Goal: Task Accomplishment & Management: Manage account settings

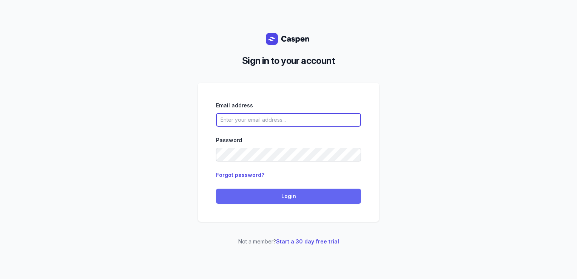
type input "courtney@courtneymaccounselling.com.au"
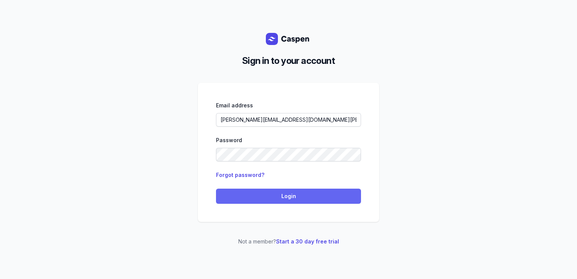
click at [237, 190] on button "Login" at bounding box center [288, 195] width 145 height 15
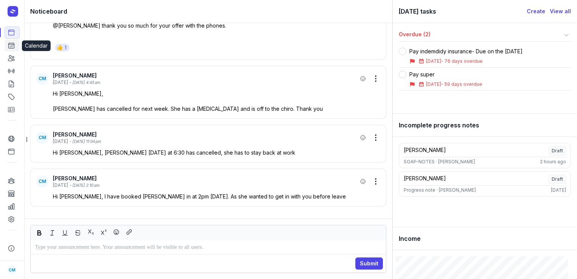
click at [13, 48] on icon at bounding box center [12, 46] width 6 height 6
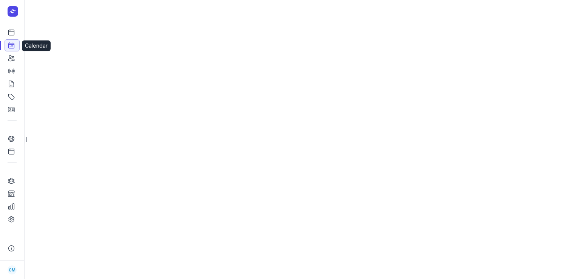
select select "week"
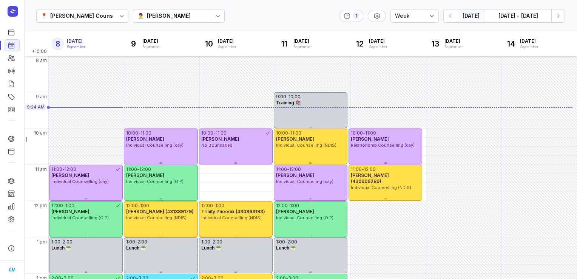
click at [180, 11] on div "👨‍⚕️ Courtney McAliece" at bounding box center [179, 16] width 92 height 14
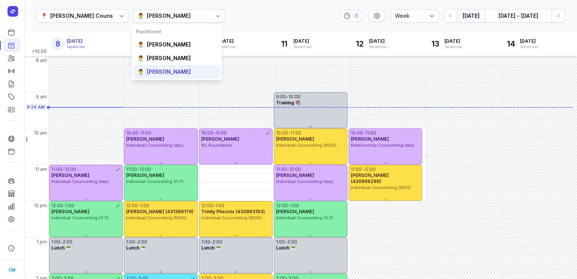
click at [167, 72] on div "[PERSON_NAME]" at bounding box center [169, 72] width 44 height 8
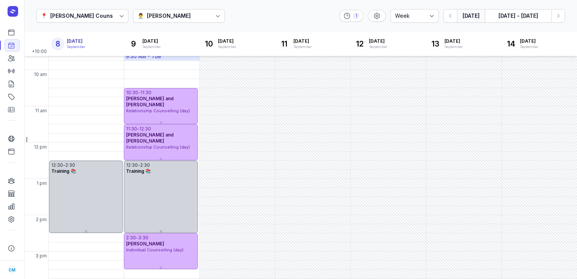
scroll to position [27, 0]
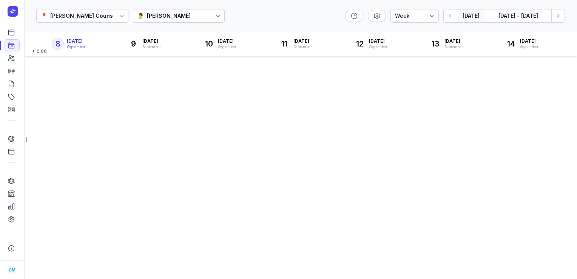
select select "week"
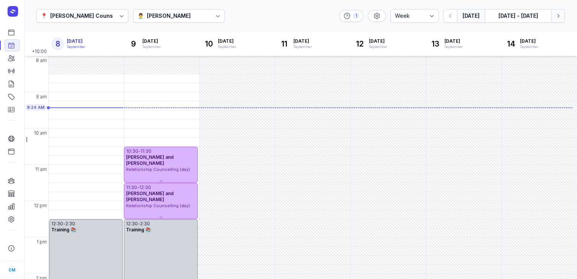
click at [559, 11] on button "Next week" at bounding box center [558, 16] width 14 height 14
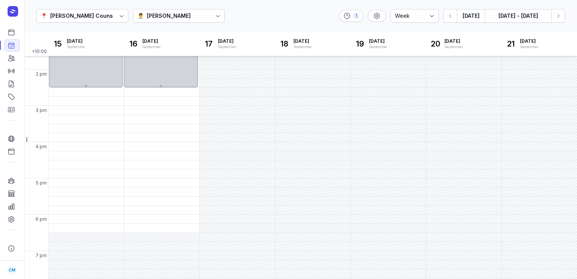
scroll to position [205, 0]
click at [475, 19] on button "[DATE]" at bounding box center [471, 16] width 28 height 14
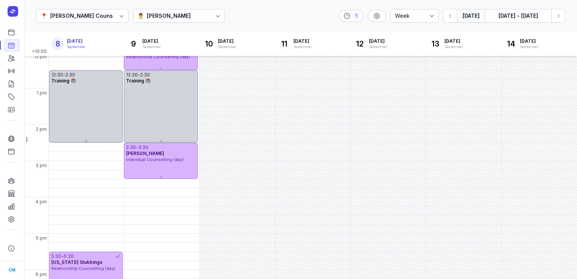
scroll to position [108, 0]
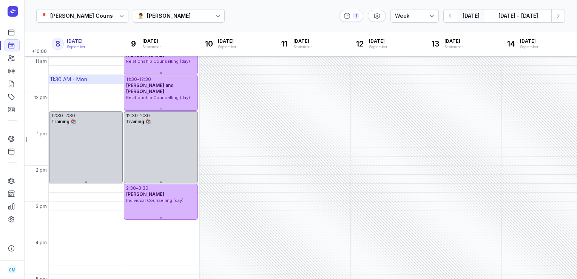
click at [75, 79] on div "11:30 AM - Mon" at bounding box center [68, 80] width 37 height 8
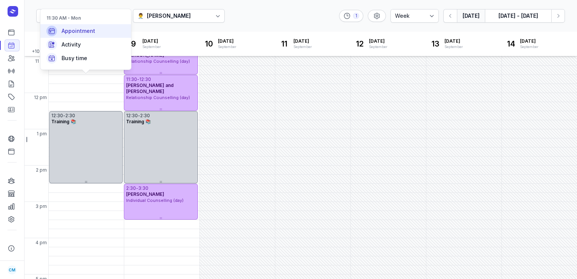
click at [67, 34] on span "Appointment" at bounding box center [79, 31] width 34 height 8
select select
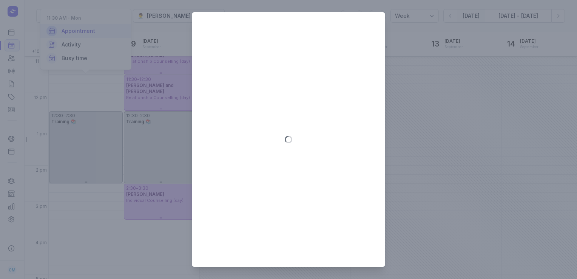
type input "[DATE]"
select select "11:30"
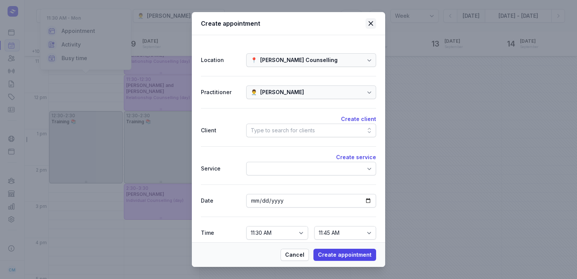
click at [369, 26] on icon at bounding box center [370, 23] width 9 height 9
select select
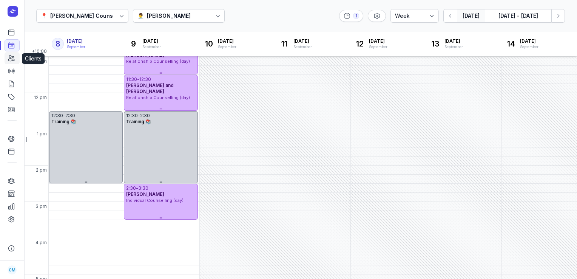
click at [16, 55] on link "Clients" at bounding box center [12, 58] width 15 height 12
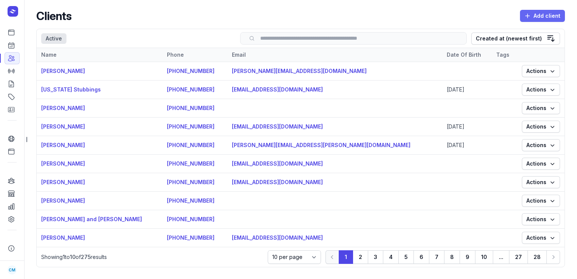
click at [531, 12] on span "Add client" at bounding box center [542, 15] width 36 height 9
select select
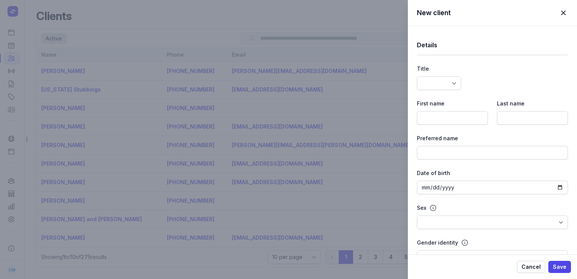
select select
click at [431, 113] on input at bounding box center [452, 118] width 71 height 14
paste input "[PERSON_NAME]"
type input "[PERSON_NAME]"
click at [504, 116] on input at bounding box center [532, 118] width 71 height 14
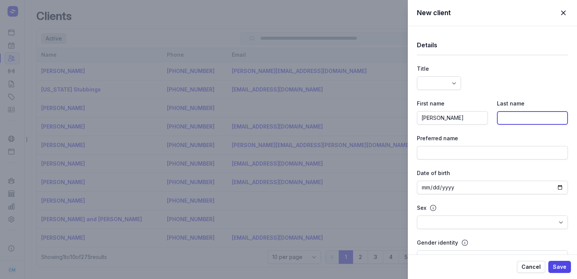
paste input "[PERSON_NAME]"
type input "[PERSON_NAME]"
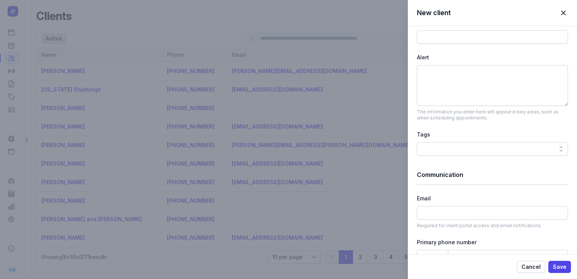
scroll to position [325, 0]
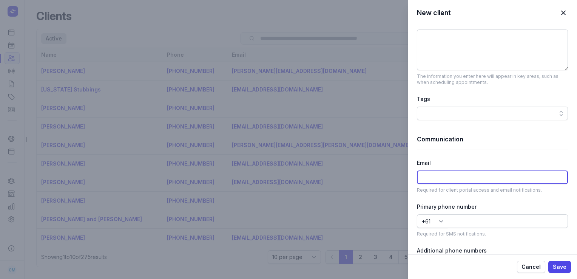
click at [426, 177] on input at bounding box center [492, 177] width 151 height 14
paste input "[EMAIL_ADDRESS][DOMAIN_NAME]"
click at [426, 177] on input "[EMAIL_ADDRESS][DOMAIN_NAME]" at bounding box center [492, 177] width 151 height 14
type input "[EMAIL_ADDRESS][DOMAIN_NAME]"
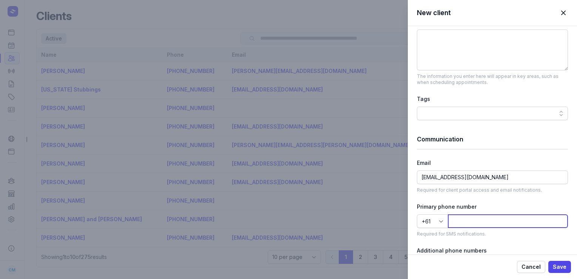
click at [460, 221] on input at bounding box center [508, 221] width 120 height 14
paste input "[PHONE_NUMBER]"
click at [460, 221] on input "[PHONE_NUMBER]" at bounding box center [508, 221] width 120 height 14
type input "411031485"
click at [560, 270] on span "Save" at bounding box center [560, 266] width 14 height 9
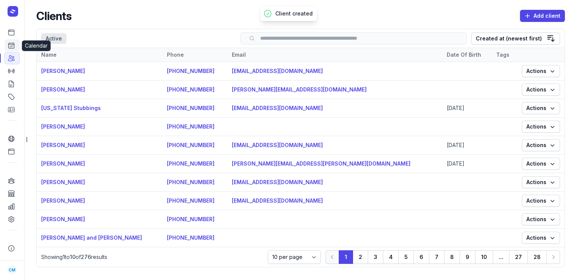
click at [14, 49] on icon at bounding box center [12, 46] width 8 height 8
select select "week"
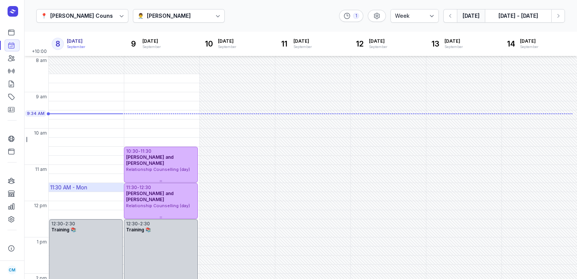
click at [65, 187] on div "11:30 AM - Mon" at bounding box center [68, 188] width 37 height 8
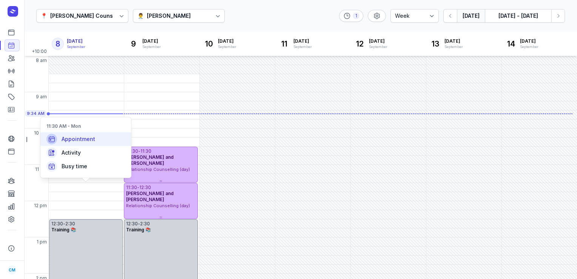
click at [67, 140] on span "Appointment" at bounding box center [79, 139] width 34 height 8
select select
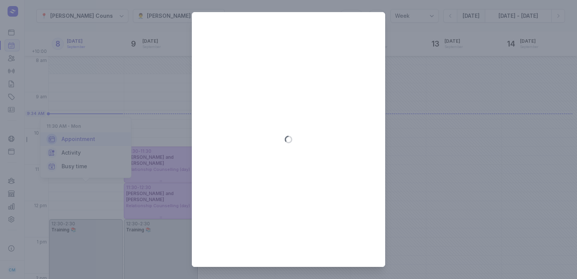
type input "[DATE]"
select select "11:30"
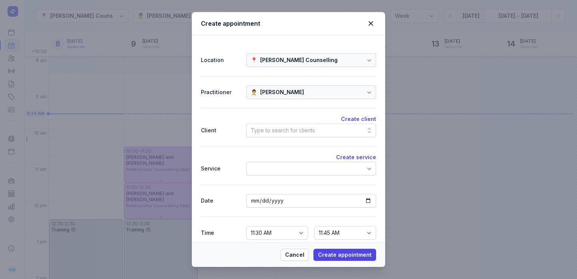
click at [261, 128] on div "Type to search for clients" at bounding box center [283, 130] width 64 height 9
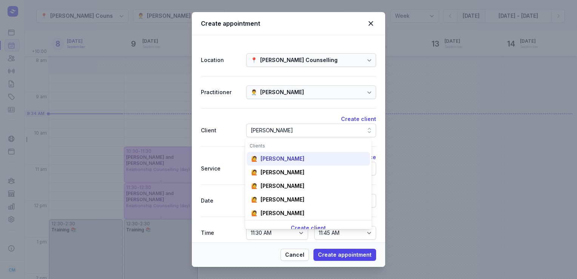
type input "[PERSON_NAME]"
click at [268, 156] on div "[PERSON_NAME]" at bounding box center [283, 159] width 44 height 8
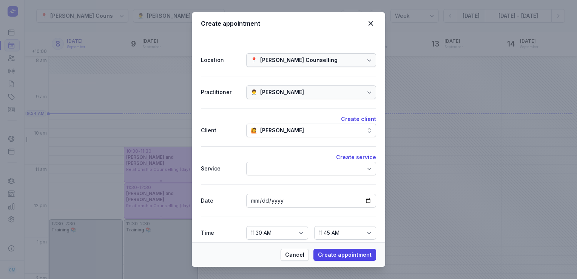
click at [271, 167] on div at bounding box center [311, 169] width 130 height 14
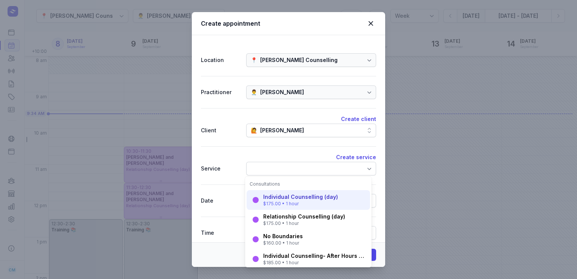
click at [275, 199] on div "Individual Counselling (day)" at bounding box center [300, 197] width 75 height 8
select select "12:30"
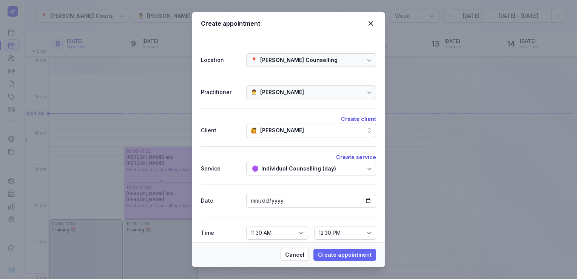
click at [348, 251] on span "Create appointment" at bounding box center [345, 254] width 54 height 9
select select
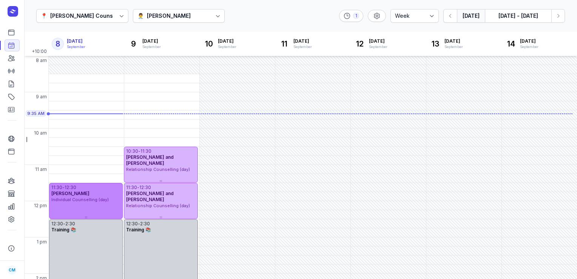
click at [77, 203] on div "11:30 - 12:30 [PERSON_NAME] Individual Counselling (day)" at bounding box center [86, 201] width 74 height 36
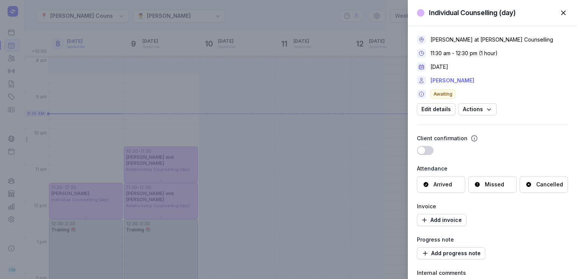
click at [449, 81] on link "[PERSON_NAME]" at bounding box center [452, 80] width 44 height 9
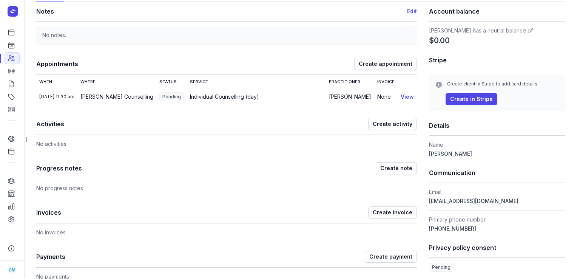
scroll to position [53, 0]
click at [9, 45] on icon at bounding box center [12, 46] width 6 height 6
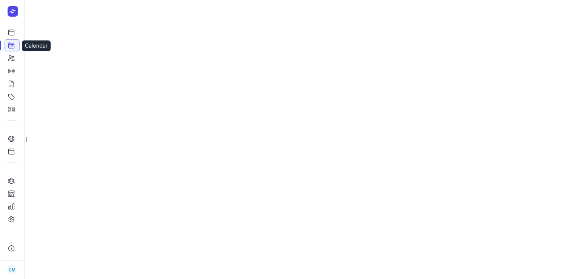
select select "week"
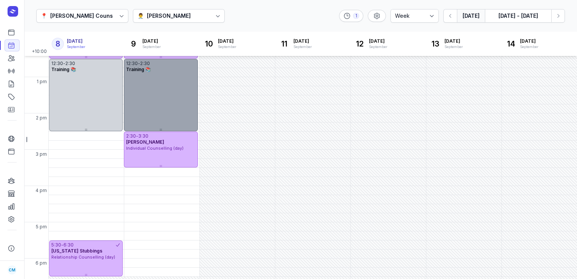
scroll to position [212, 0]
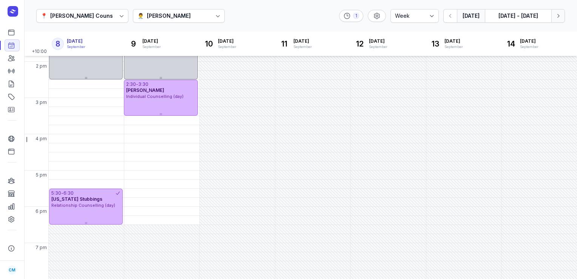
click at [556, 18] on icon "button" at bounding box center [558, 16] width 8 height 8
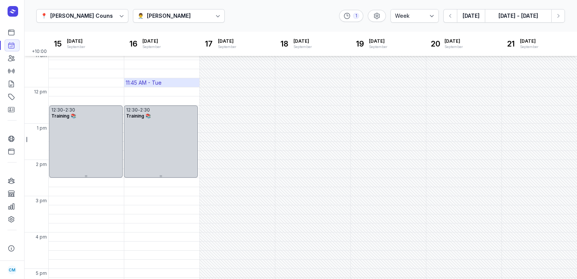
scroll to position [212, 0]
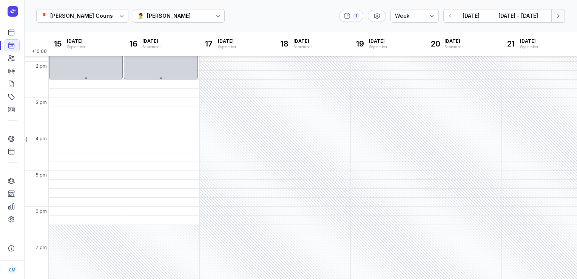
click at [561, 17] on icon "button" at bounding box center [558, 16] width 8 height 8
click at [9, 62] on link "Clients" at bounding box center [12, 58] width 15 height 12
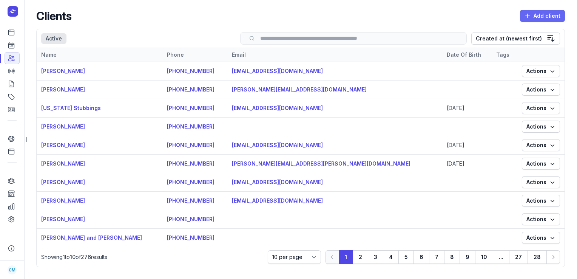
click at [524, 15] on icon "button" at bounding box center [528, 16] width 8 height 8
select select
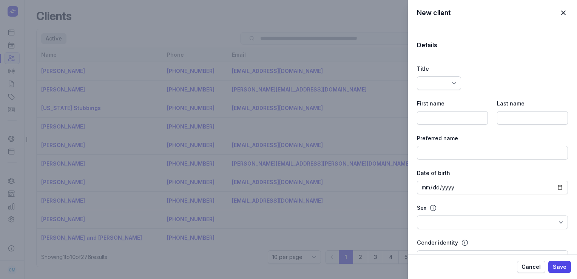
select select
click at [443, 117] on input at bounding box center [452, 118] width 71 height 14
paste input "[PERSON_NAME]"
type input "[PERSON_NAME]"
click at [510, 115] on input at bounding box center [532, 118] width 71 height 14
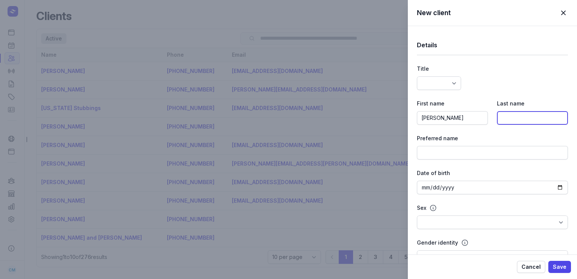
paste input "[PERSON_NAME]"
type input "[PERSON_NAME]"
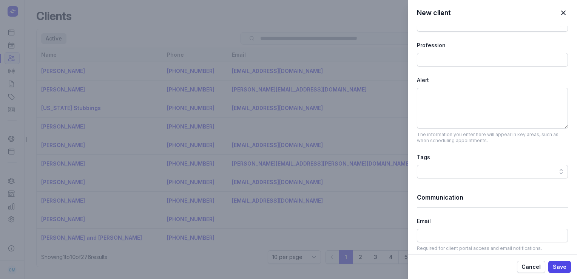
scroll to position [267, 0]
click at [442, 235] on input at bounding box center [492, 235] width 151 height 14
paste input "[EMAIL_ADDRESS][DOMAIN_NAME]"
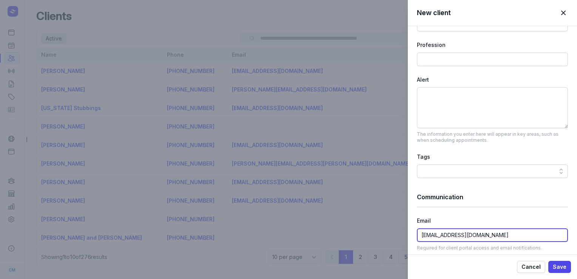
type input "[EMAIL_ADDRESS][DOMAIN_NAME]"
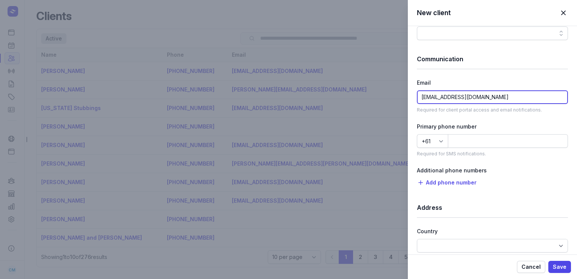
scroll to position [406, 0]
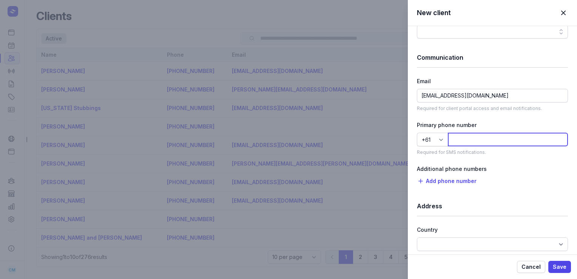
click at [461, 144] on input at bounding box center [508, 140] width 120 height 14
paste input "[PHONE_NUMBER]"
click at [463, 140] on input "[PHONE_NUMBER]" at bounding box center [508, 140] width 120 height 14
type input "4"
paste input "[PHONE_NUMBER]"
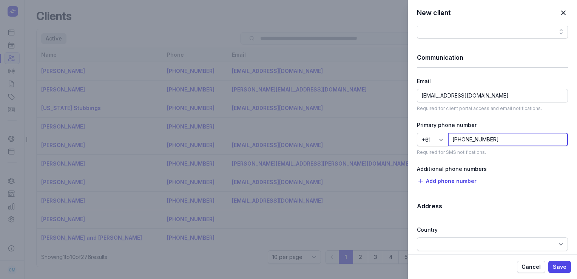
click at [463, 141] on input "[PHONE_NUMBER]" at bounding box center [508, 140] width 120 height 14
type input "432078768"
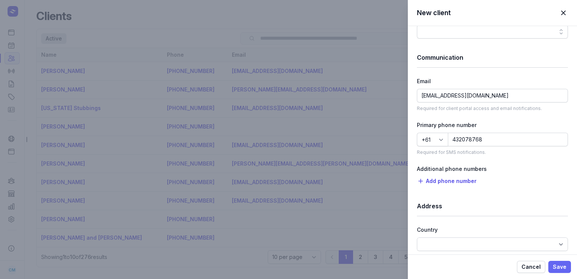
click at [562, 265] on span "Save" at bounding box center [560, 266] width 14 height 9
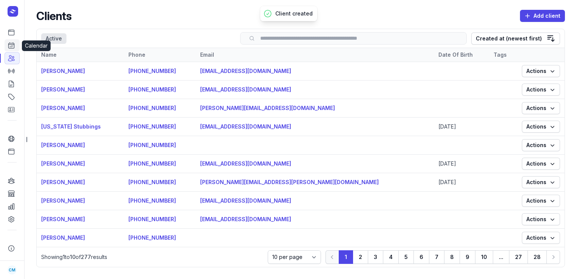
click at [13, 43] on icon at bounding box center [12, 46] width 6 height 6
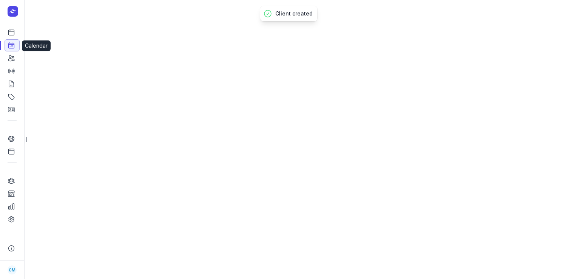
select select "week"
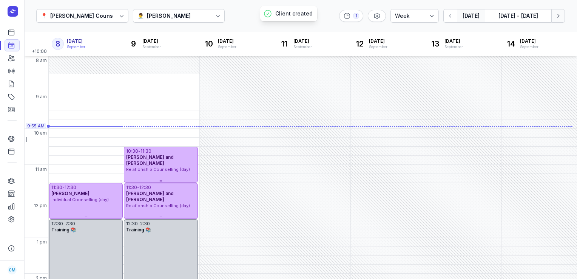
click at [557, 18] on icon "button" at bounding box center [558, 16] width 8 height 8
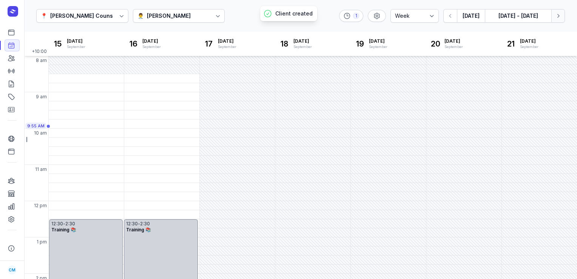
click at [557, 18] on icon "button" at bounding box center [558, 16] width 8 height 8
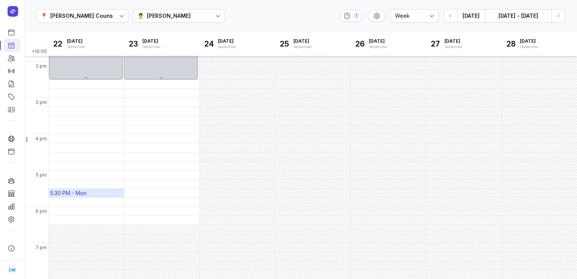
click at [72, 190] on div "5:30 PM - Mon" at bounding box center [68, 193] width 36 height 8
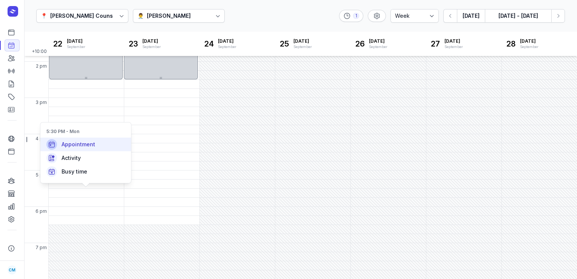
click at [80, 148] on div "Appointment" at bounding box center [85, 144] width 91 height 14
select select
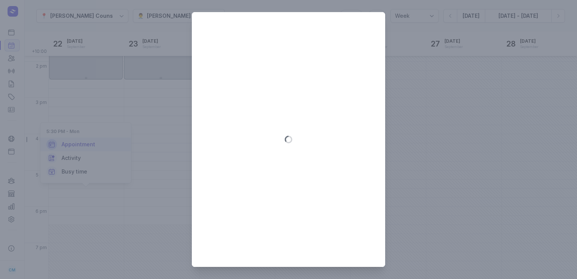
type input "[DATE]"
select select "17:30"
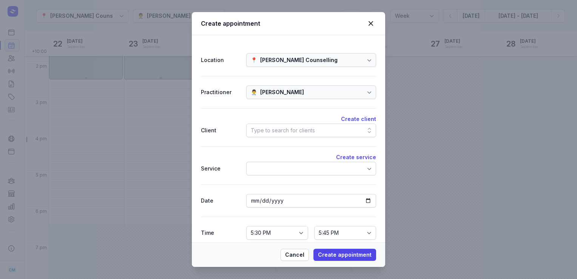
click at [275, 128] on div "Type to search for clients" at bounding box center [283, 130] width 64 height 9
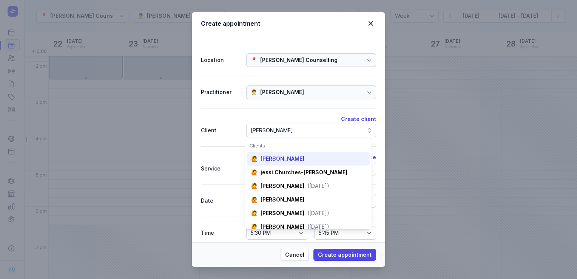
type input "[PERSON_NAME]"
click at [277, 155] on div "[PERSON_NAME]" at bounding box center [283, 159] width 44 height 8
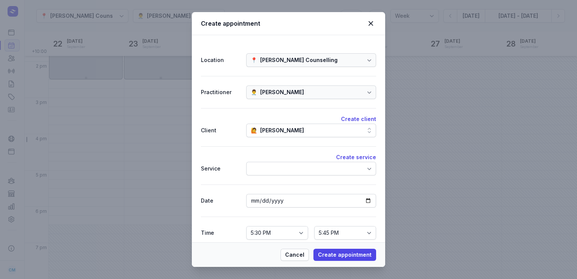
click at [265, 169] on div at bounding box center [311, 169] width 130 height 14
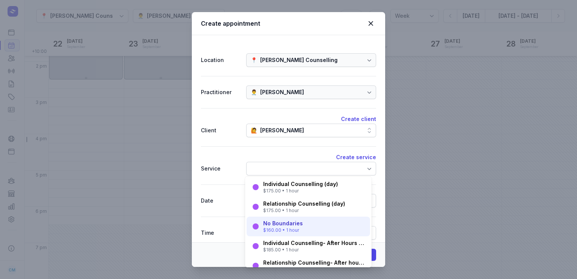
scroll to position [13, 0]
click at [278, 244] on div "Individual Counselling- After Hours (after 5pm)" at bounding box center [314, 243] width 102 height 8
select select "18:30"
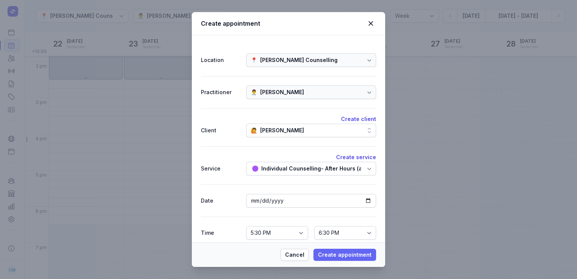
click at [342, 254] on span "Create appointment" at bounding box center [345, 254] width 54 height 9
select select
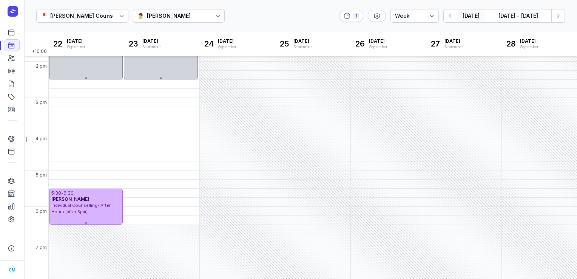
click at [466, 22] on button "[DATE]" at bounding box center [471, 16] width 28 height 14
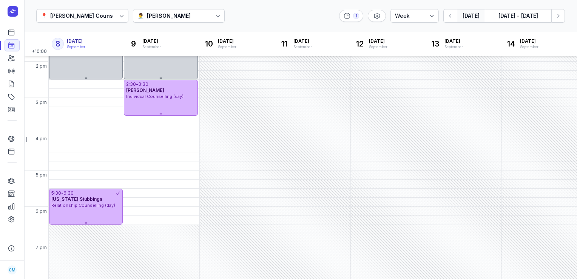
click at [474, 15] on button "[DATE]" at bounding box center [471, 16] width 28 height 14
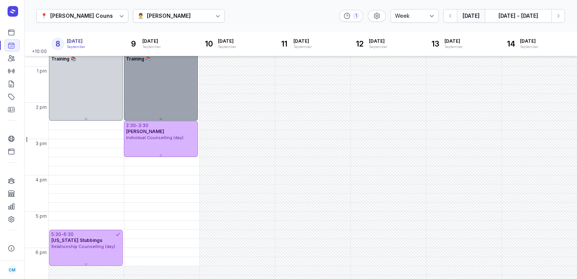
scroll to position [171, 0]
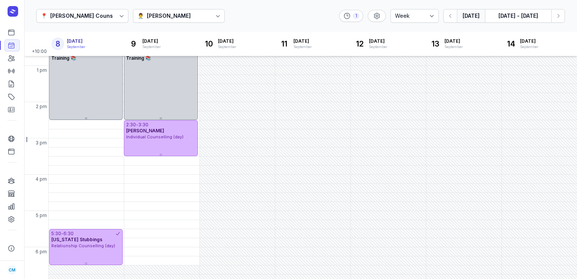
click at [141, 13] on div "👨‍⚕️ [PERSON_NAME]" at bounding box center [163, 15] width 53 height 9
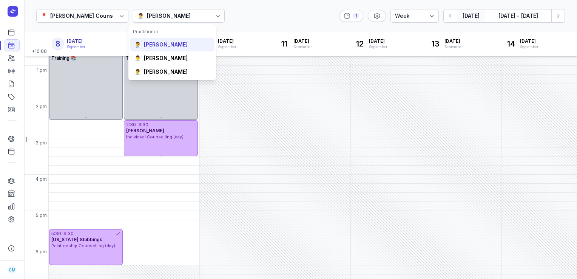
click at [154, 46] on div "[PERSON_NAME]" at bounding box center [166, 45] width 44 height 8
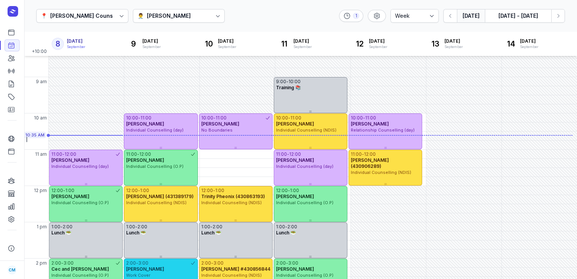
scroll to position [15, 0]
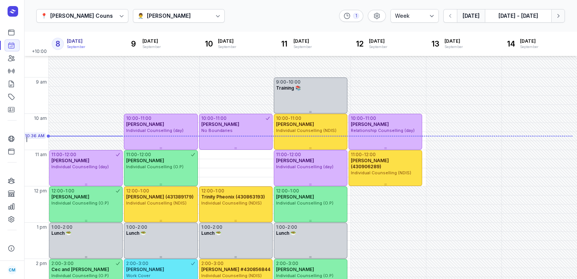
click at [556, 14] on icon "button" at bounding box center [558, 16] width 8 height 8
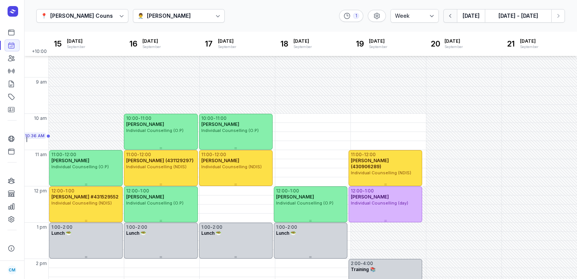
click at [449, 21] on button "button" at bounding box center [450, 16] width 14 height 14
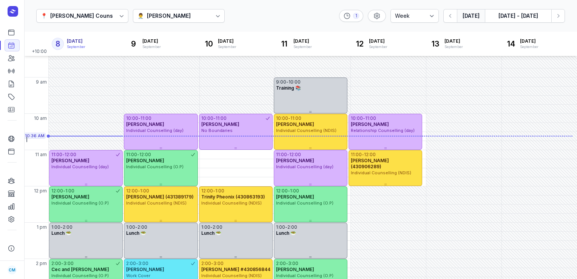
click at [183, 19] on div "[PERSON_NAME]" at bounding box center [169, 15] width 44 height 9
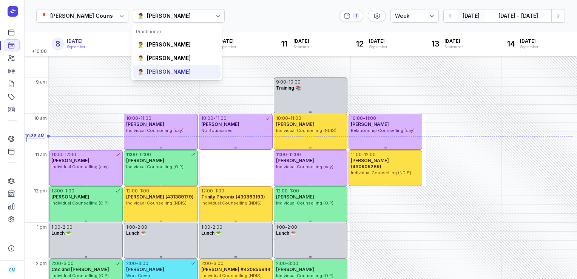
click at [169, 72] on div "[PERSON_NAME]" at bounding box center [169, 72] width 44 height 8
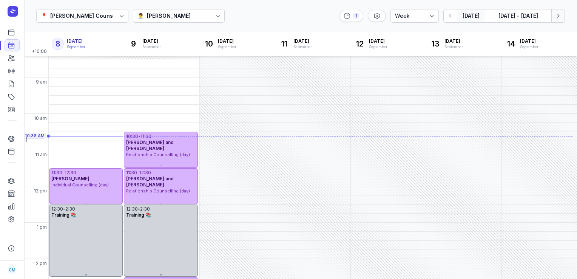
click at [560, 18] on icon "button" at bounding box center [558, 16] width 8 height 8
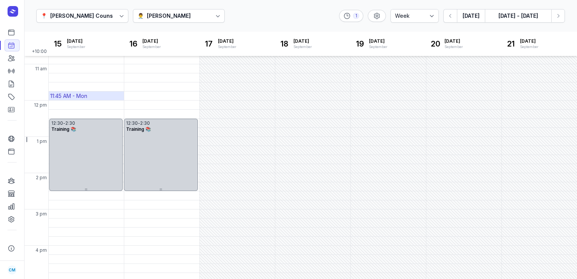
scroll to position [101, 0]
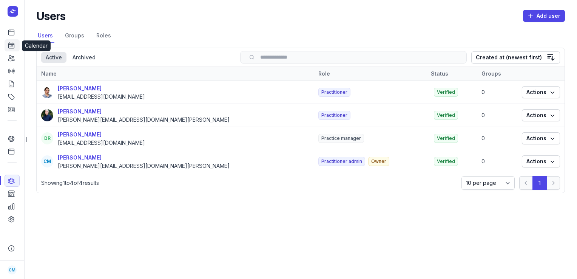
click at [9, 46] on icon at bounding box center [12, 46] width 8 height 8
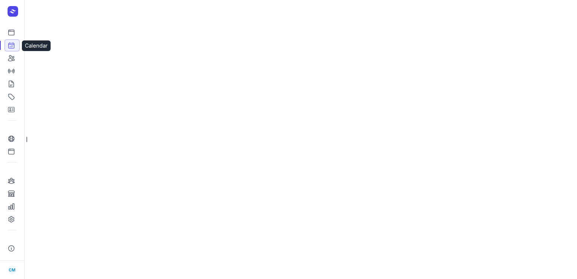
select select "week"
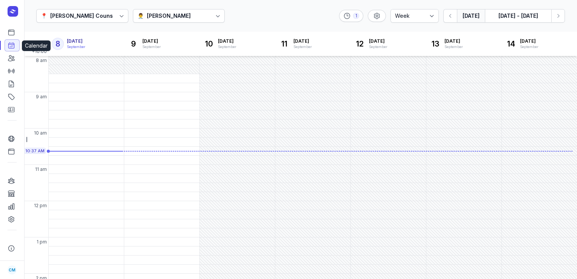
scroll to position [0, 0]
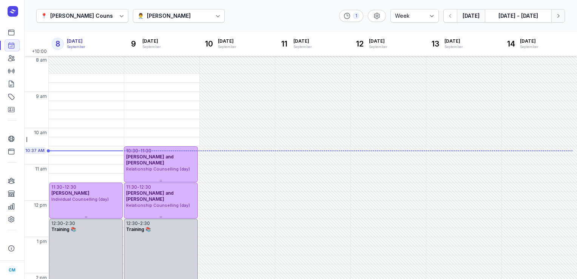
click at [558, 22] on button "Next week" at bounding box center [558, 16] width 14 height 14
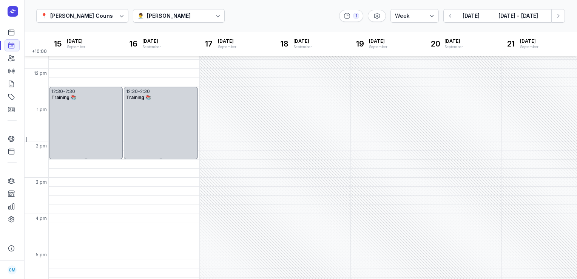
scroll to position [157, 0]
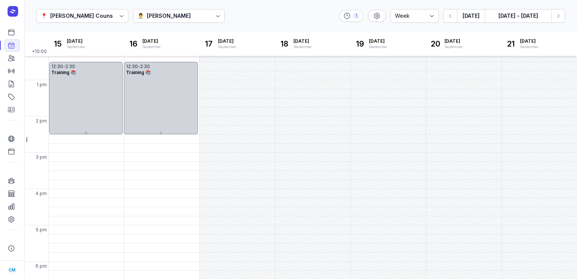
click at [187, 14] on div "👨‍⚕️ [PERSON_NAME]" at bounding box center [165, 15] width 56 height 9
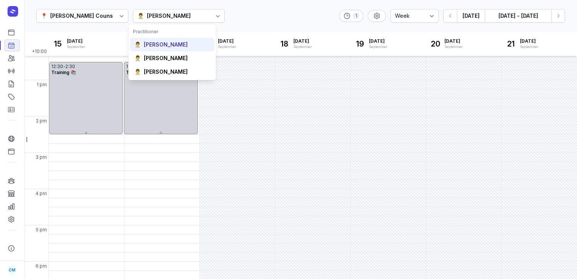
click at [177, 48] on div "[PERSON_NAME]" at bounding box center [166, 45] width 44 height 8
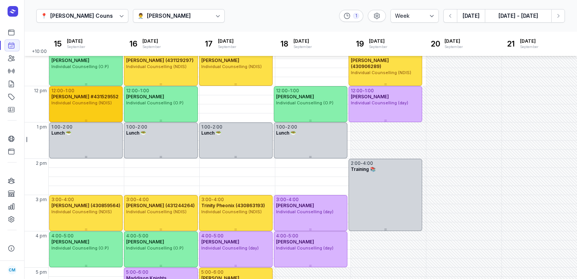
scroll to position [69, 0]
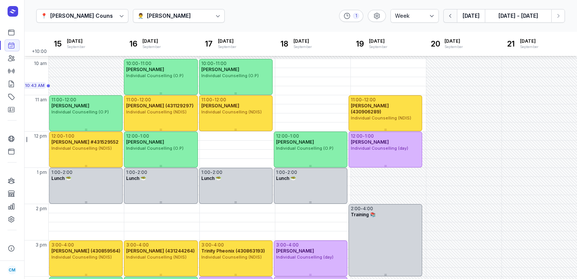
click at [451, 19] on icon "button" at bounding box center [451, 16] width 8 height 8
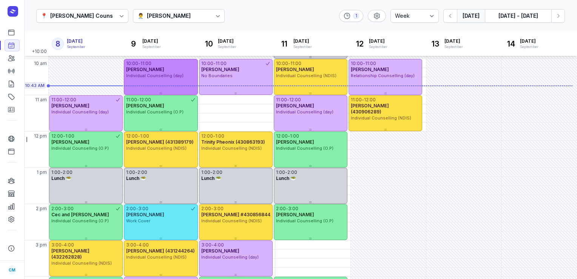
click at [159, 64] on div "10:00 - 11:00" at bounding box center [160, 63] width 69 height 6
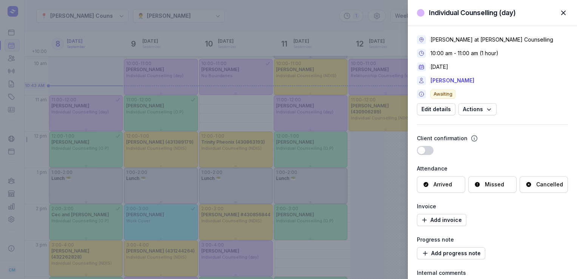
click at [536, 181] on div "Cancelled" at bounding box center [549, 184] width 27 height 8
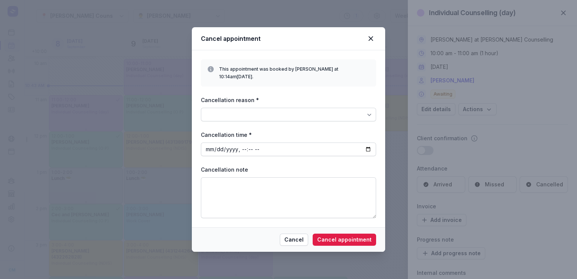
click at [349, 108] on div at bounding box center [288, 115] width 175 height 14
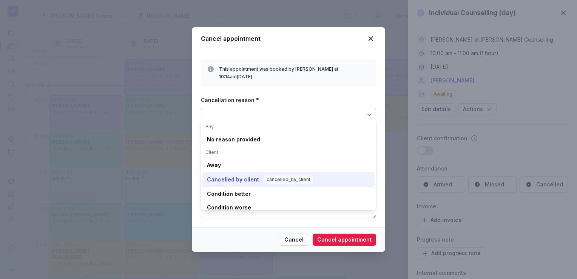
click at [244, 172] on div "Cancelled by client cancelled_by_client" at bounding box center [288, 179] width 172 height 15
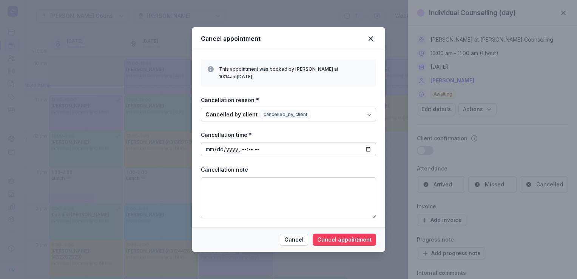
click at [370, 241] on button "Cancel appointment" at bounding box center [344, 239] width 63 height 12
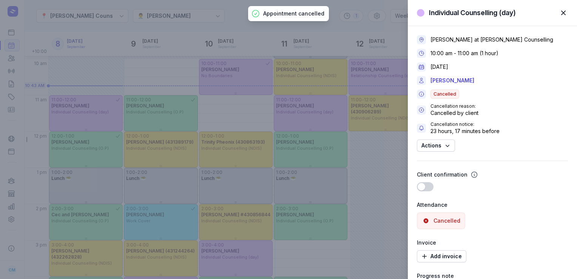
click at [565, 9] on span "button" at bounding box center [563, 13] width 17 height 17
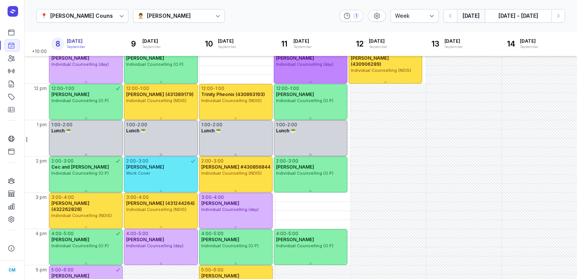
scroll to position [128, 0]
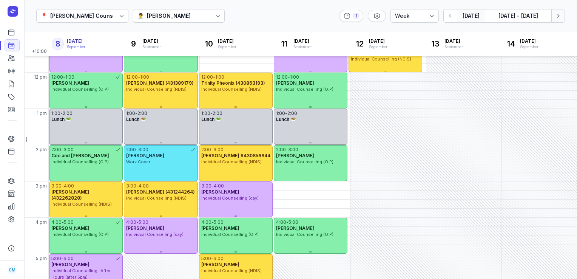
click at [555, 16] on icon "button" at bounding box center [558, 16] width 8 height 8
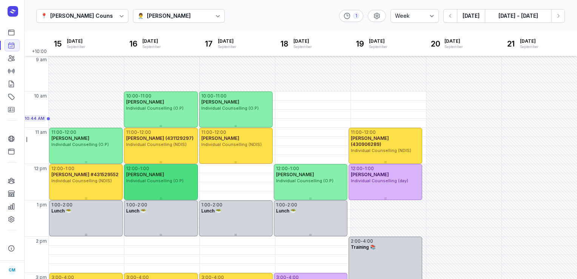
scroll to position [36, 0]
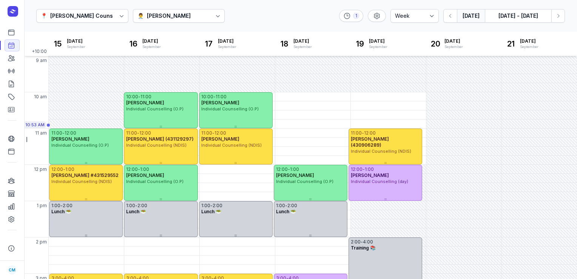
click at [467, 16] on button "[DATE]" at bounding box center [471, 16] width 28 height 14
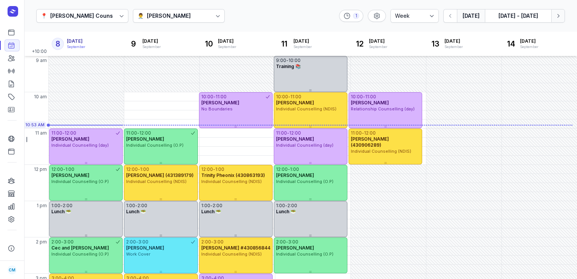
click at [563, 19] on button "Next week" at bounding box center [558, 16] width 14 height 14
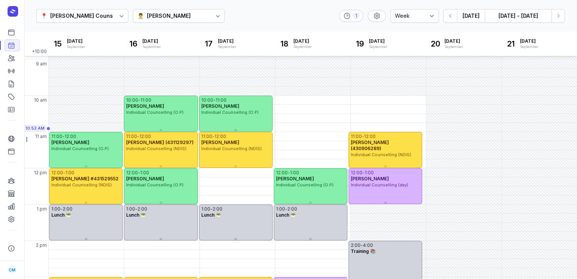
scroll to position [26, 0]
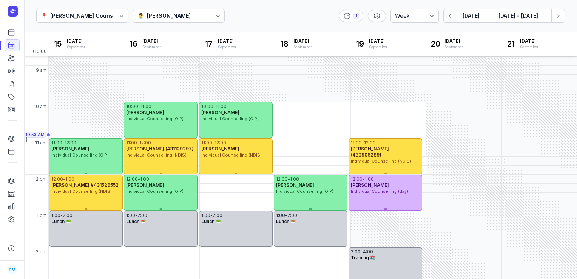
click at [450, 20] on button "button" at bounding box center [450, 16] width 14 height 14
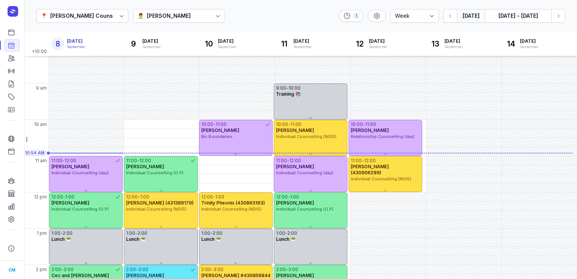
scroll to position [9, 0]
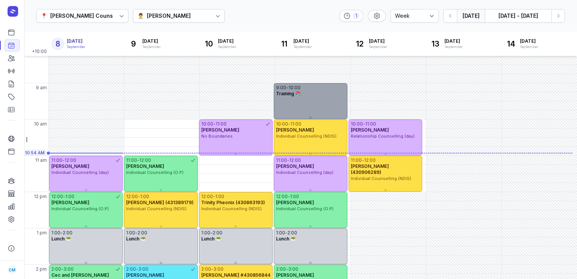
click at [339, 95] on div "Training 📚" at bounding box center [310, 94] width 69 height 6
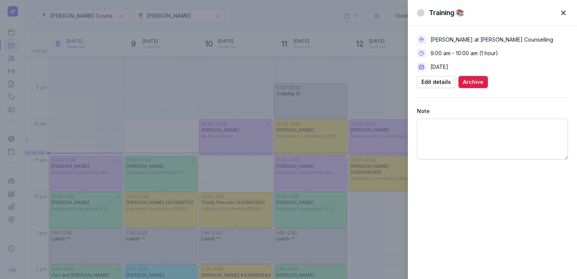
click at [563, 11] on span "button" at bounding box center [563, 13] width 17 height 17
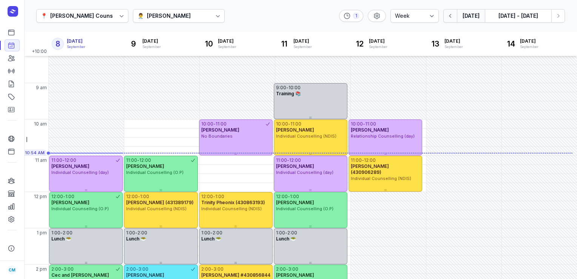
click at [455, 15] on button "button" at bounding box center [450, 16] width 14 height 14
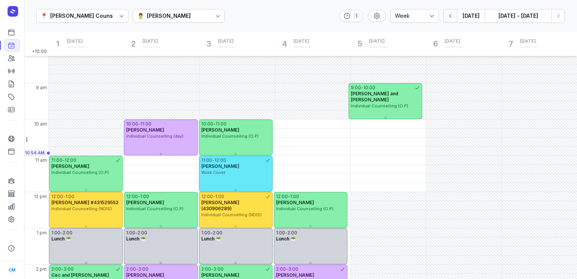
click at [455, 15] on button "button" at bounding box center [450, 16] width 14 height 14
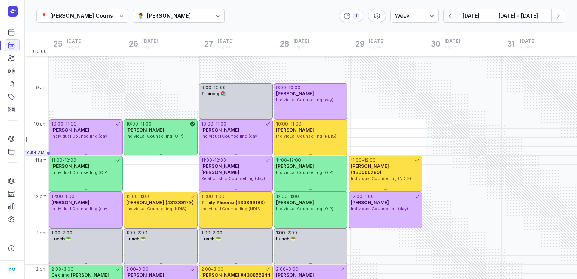
click at [455, 15] on button "button" at bounding box center [450, 16] width 14 height 14
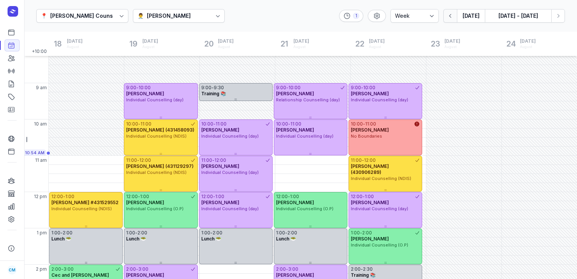
click at [455, 15] on button "button" at bounding box center [450, 16] width 14 height 14
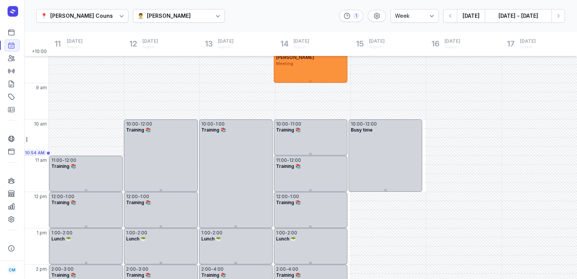
click at [296, 70] on div "8:00 - 9:00 Courtney Mac Meeting" at bounding box center [311, 65] width 74 height 36
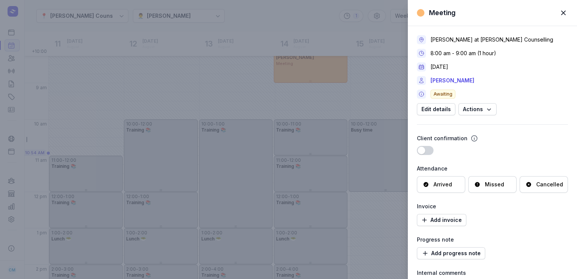
click at [567, 12] on span "button" at bounding box center [563, 13] width 17 height 17
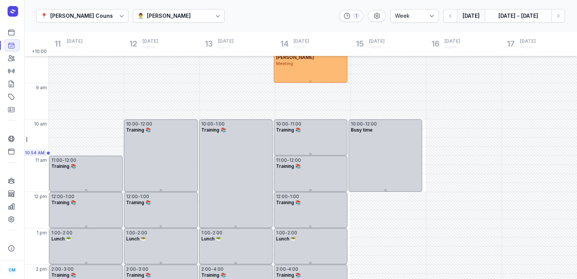
click at [478, 17] on button "[DATE]" at bounding box center [471, 16] width 28 height 14
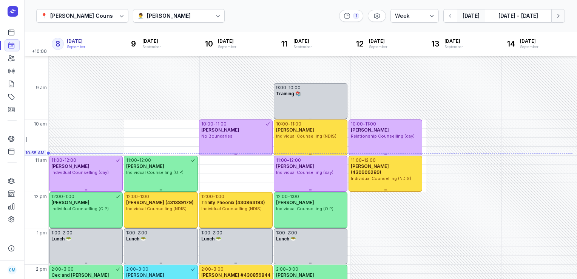
click at [557, 17] on icon "button" at bounding box center [558, 16] width 8 height 8
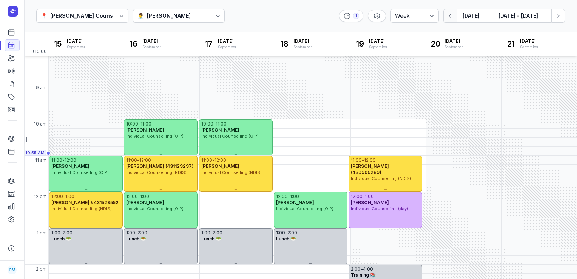
click at [449, 14] on icon "button" at bounding box center [451, 16] width 8 height 8
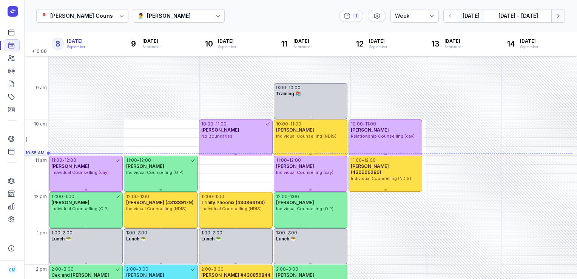
click at [554, 12] on icon "button" at bounding box center [558, 16] width 8 height 8
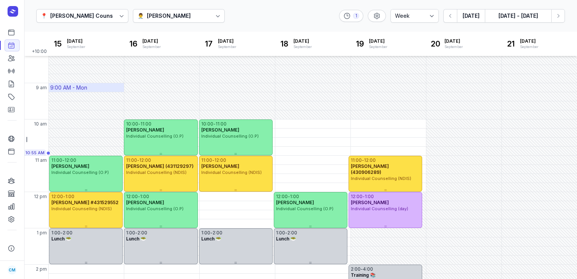
click at [86, 87] on div "9:00 AM - Mon" at bounding box center [68, 88] width 37 height 8
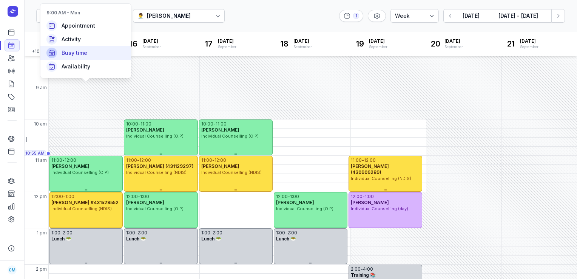
click at [91, 52] on div "Busy time" at bounding box center [85, 53] width 91 height 14
select select
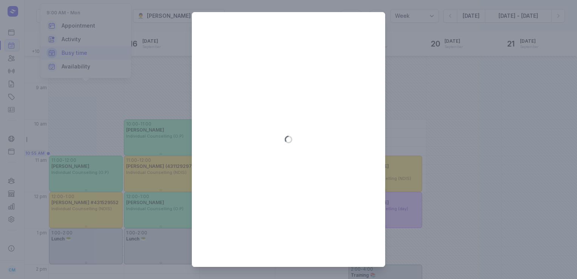
type input "2025-09-15"
select select "9:00"
select select "10:00"
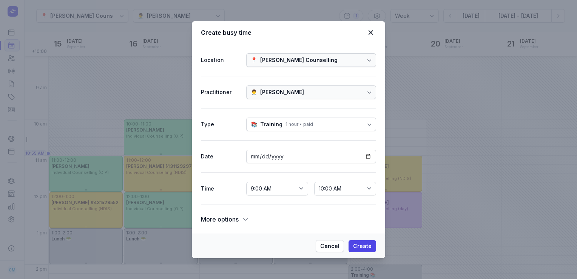
click at [239, 216] on div "More options" at bounding box center [225, 219] width 48 height 11
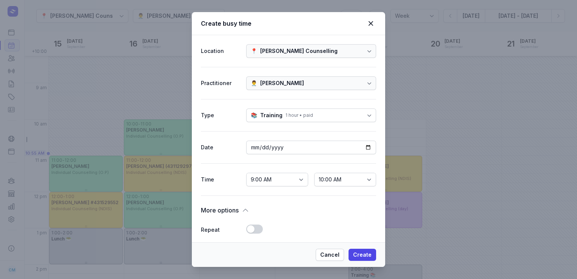
scroll to position [156, 0]
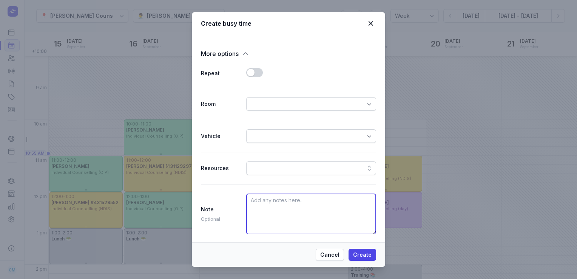
click at [275, 205] on textarea at bounding box center [311, 213] width 130 height 41
type textarea "Pay super"
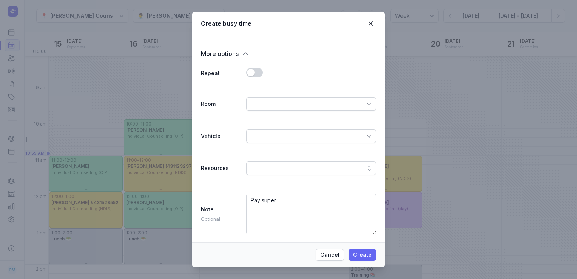
click at [372, 258] on button "Create" at bounding box center [363, 254] width 28 height 12
select select
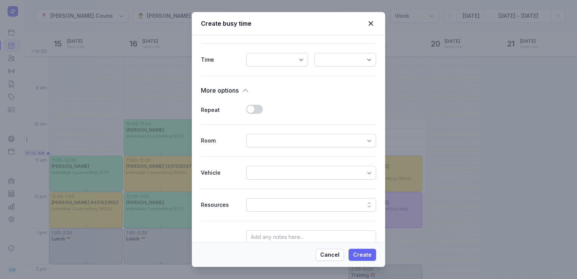
scroll to position [193, 0]
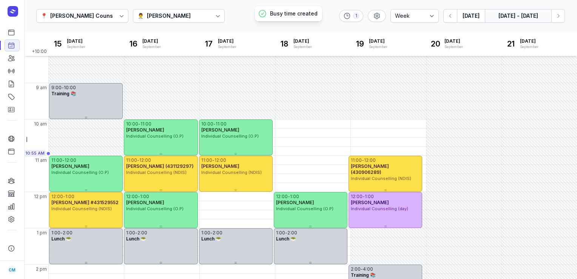
click at [524, 19] on button "[DATE] - [DATE]" at bounding box center [518, 16] width 66 height 14
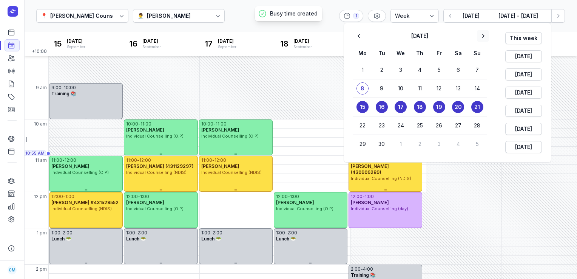
click at [485, 35] on icon "button" at bounding box center [483, 36] width 8 height 8
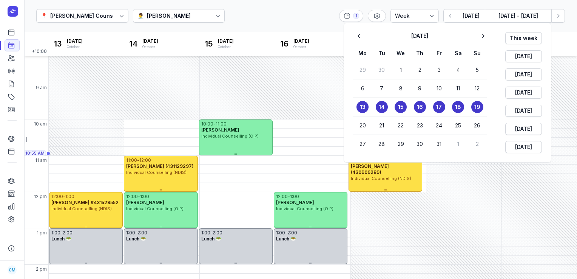
click at [379, 107] on time "14" at bounding box center [382, 107] width 6 height 8
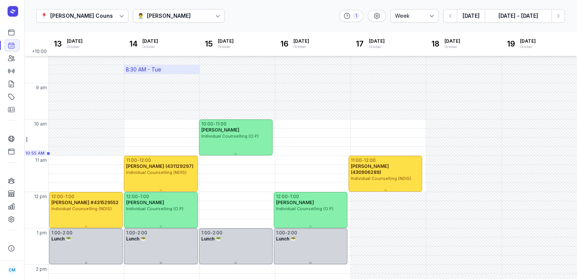
click at [170, 68] on div "8:30 AM - Tue" at bounding box center [161, 69] width 75 height 9
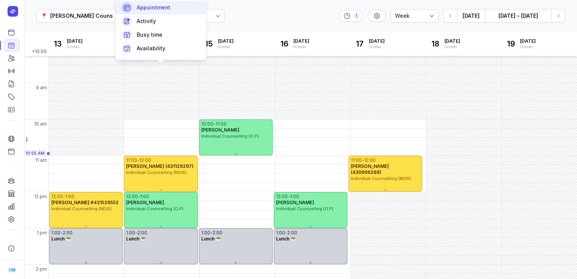
click at [170, 10] on div "Appointment" at bounding box center [161, 8] width 91 height 14
select select
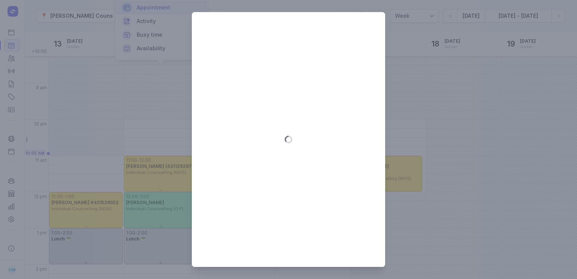
type input "2025-10-14"
select select "8:30"
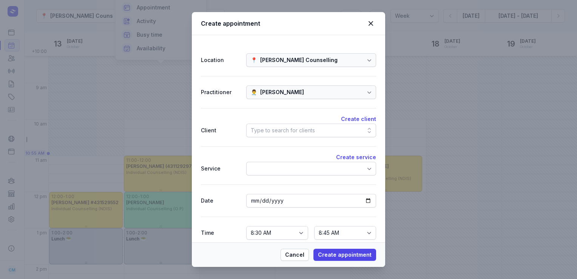
click at [304, 132] on div "Type to search for clients" at bounding box center [283, 130] width 64 height 9
click at [370, 28] on div at bounding box center [371, 23] width 11 height 11
select select
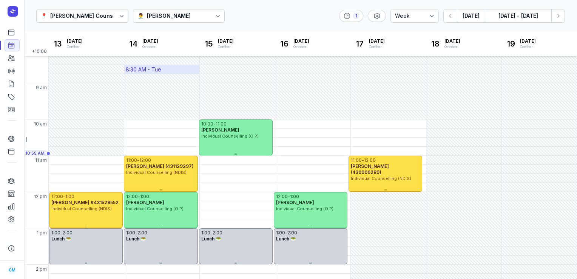
click at [174, 73] on div "8:30 AM - Tue" at bounding box center [161, 69] width 75 height 9
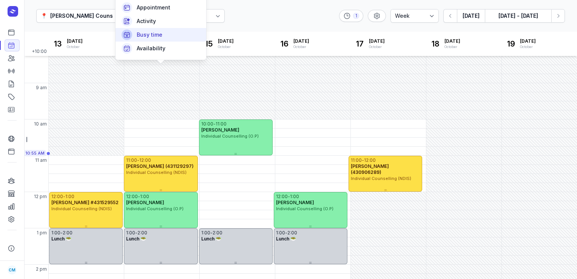
click at [180, 34] on div "Busy time" at bounding box center [161, 35] width 91 height 14
select select
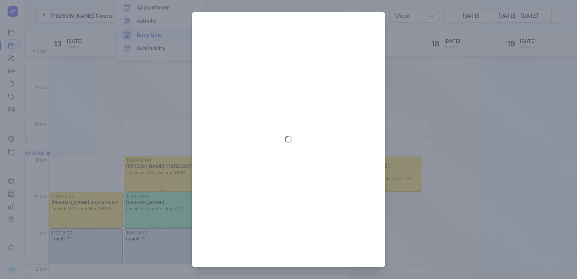
type input "2025-10-14"
select select "8:30"
select select "9:30"
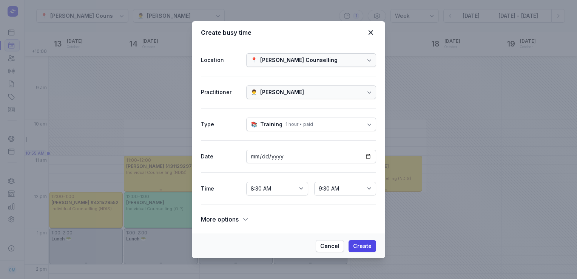
click at [245, 214] on div "More options" at bounding box center [225, 219] width 48 height 11
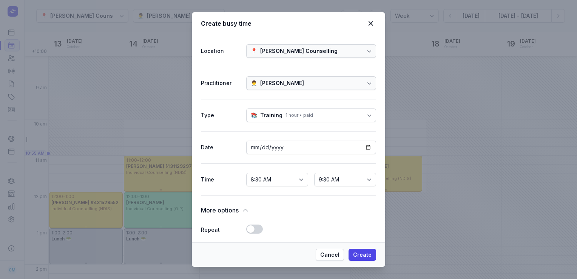
scroll to position [156, 0]
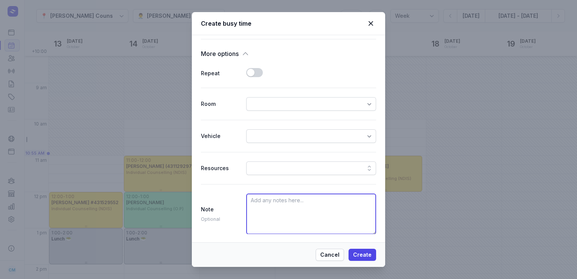
click at [257, 215] on textarea at bounding box center [311, 213] width 130 height 41
type textarea "pay super"
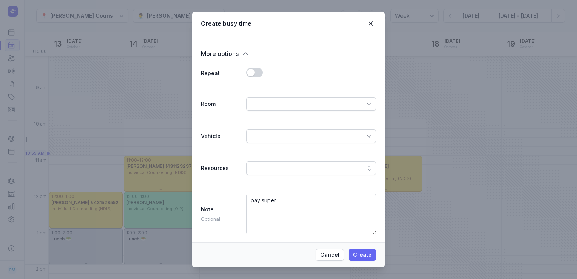
click at [359, 256] on span "Create" at bounding box center [362, 254] width 19 height 9
select select
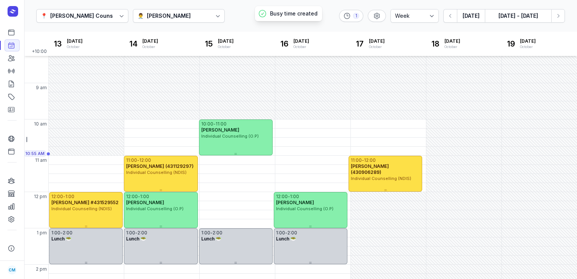
scroll to position [193, 0]
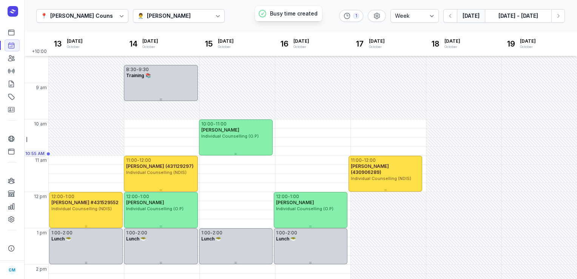
click at [467, 22] on button "[DATE]" at bounding box center [471, 16] width 28 height 14
